Goal: Task Accomplishment & Management: Use online tool/utility

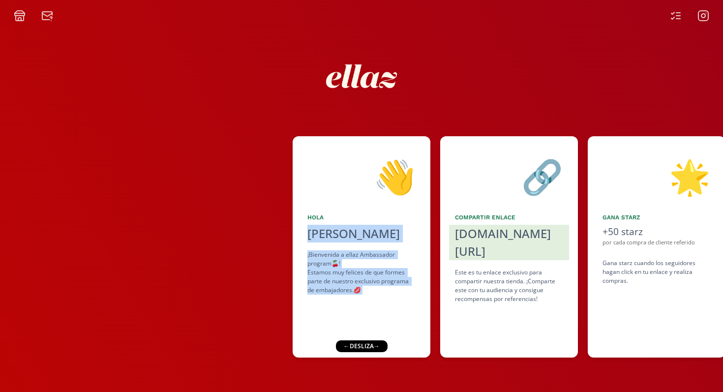
click at [245, 231] on div "👋 Hola Regina Sifuentes ¡Bienvenida a ellaz Ambassador program🍒! Estamos muy fe…" at bounding box center [361, 246] width 723 height 231
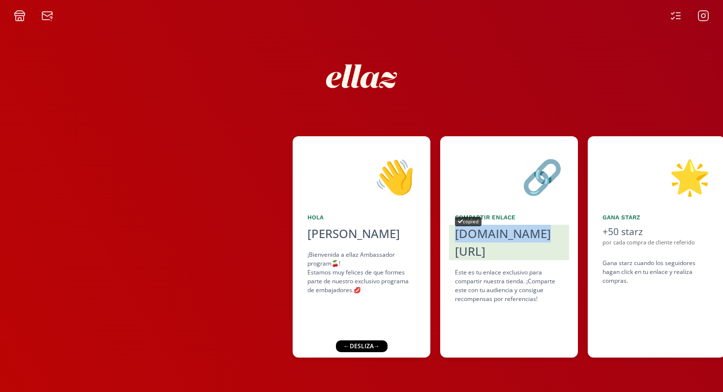
click at [245, 231] on div "[DOMAIN_NAME][URL]" at bounding box center [509, 242] width 108 height 35
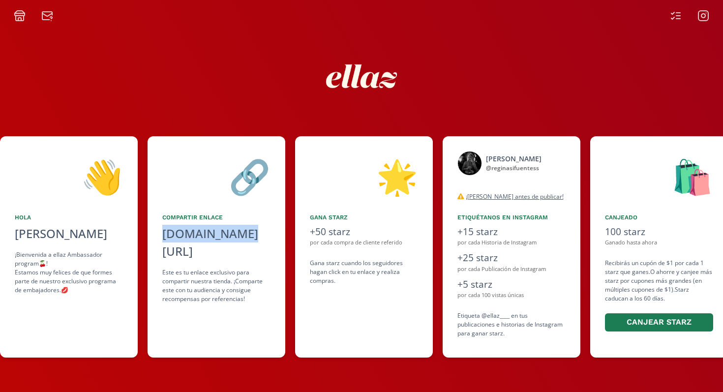
scroll to position [0, 295]
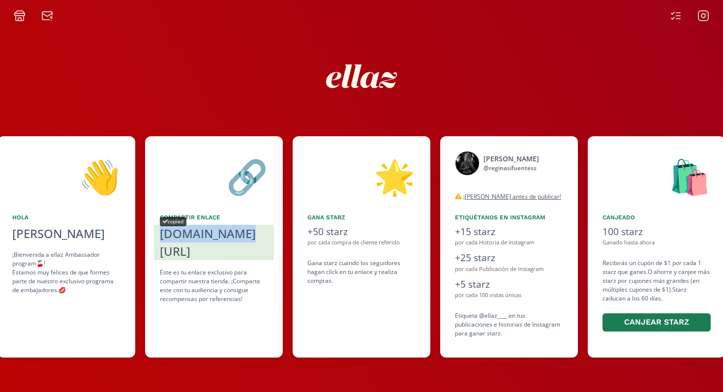
click at [208, 230] on div "[DOMAIN_NAME][URL]" at bounding box center [214, 242] width 108 height 35
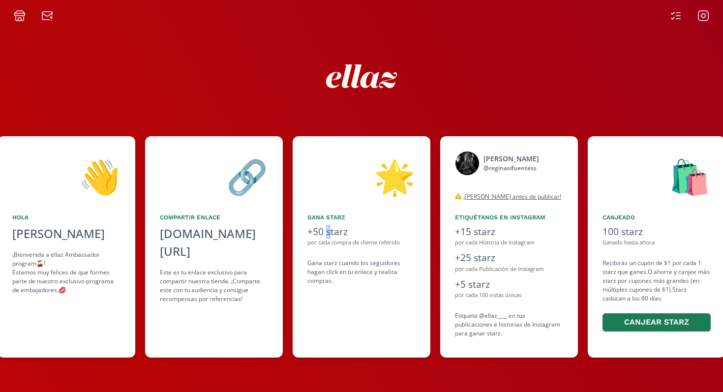
click at [245, 229] on div "+50 starz" at bounding box center [361, 232] width 108 height 14
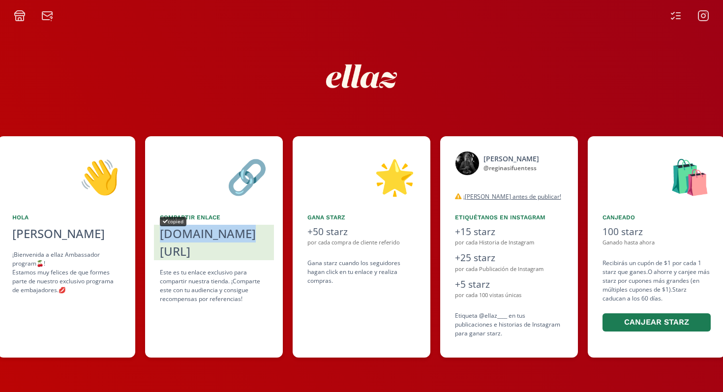
click at [238, 234] on div "[DOMAIN_NAME][URL]" at bounding box center [214, 242] width 108 height 35
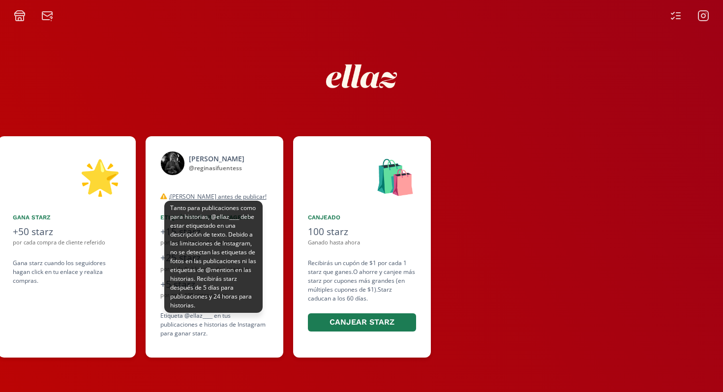
scroll to position [0, 590]
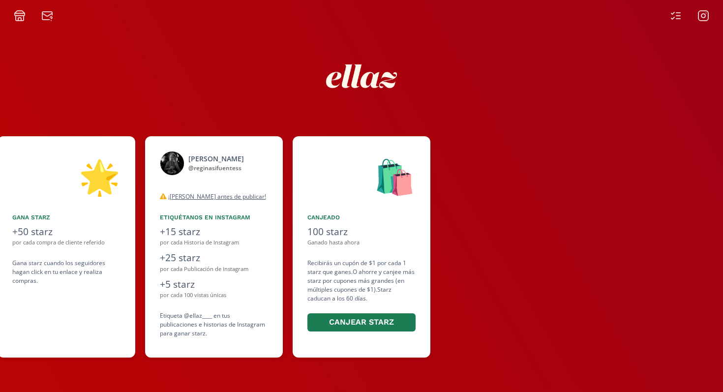
click at [45, 18] on icon at bounding box center [47, 16] width 12 height 12
click at [245, 18] on icon at bounding box center [675, 16] width 12 height 12
